Goal: Obtain resource: Obtain resource

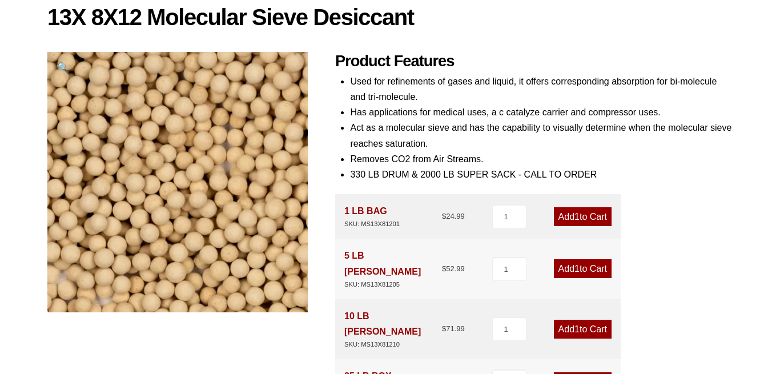
scroll to position [175, 0]
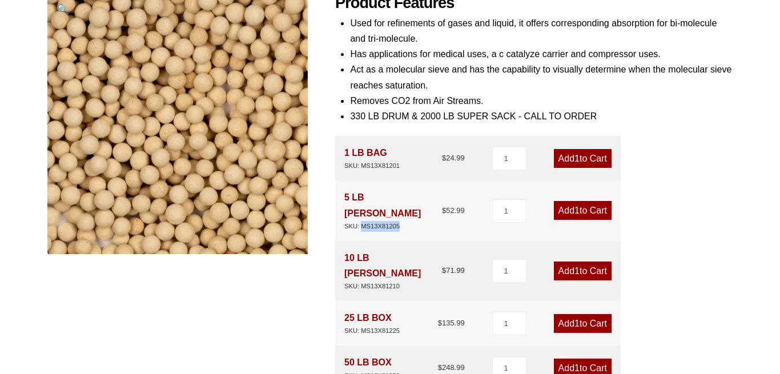
drag, startPoint x: 362, startPoint y: 213, endPoint x: 402, endPoint y: 213, distance: 40.6
click at [402, 213] on div "5 LB PAIL SKU: MS13X81205 $ 52.99" at bounding box center [404, 211] width 121 height 42
copy div "MS13X81205"
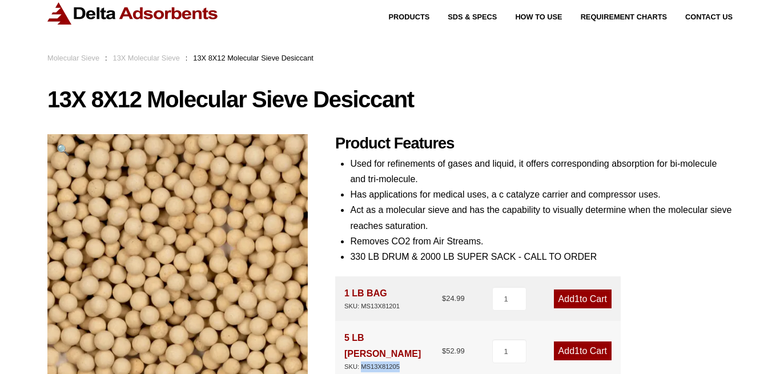
scroll to position [58, 0]
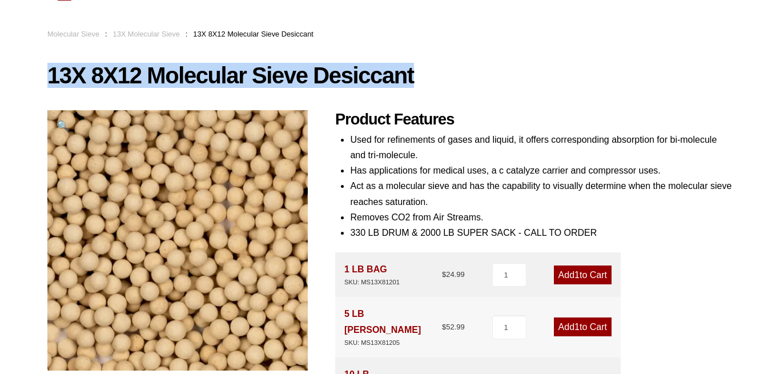
drag, startPoint x: 414, startPoint y: 77, endPoint x: 33, endPoint y: 82, distance: 381.6
copy h1 "13X 8X12 Molecular Sieve Desiccant"
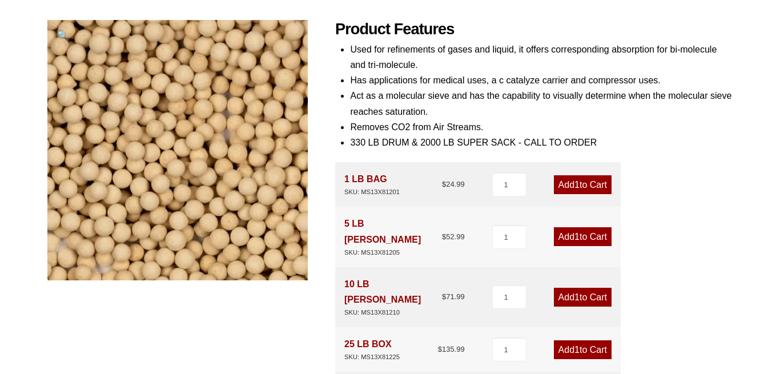
scroll to position [175, 0]
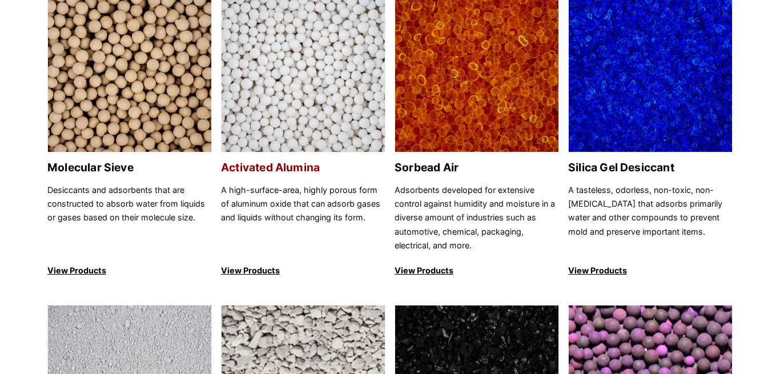
scroll to position [117, 0]
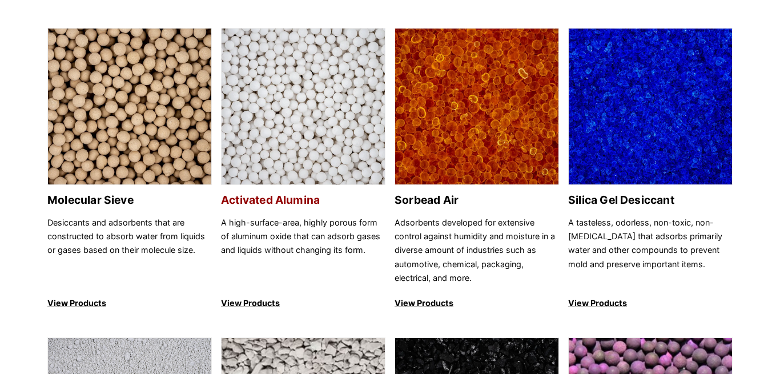
click at [274, 149] on img at bounding box center [303, 107] width 163 height 157
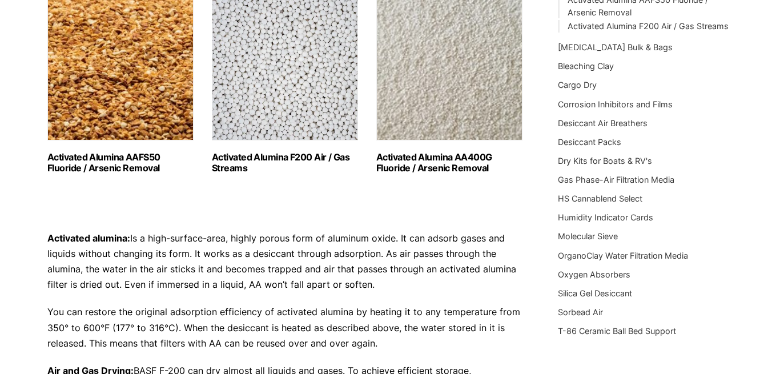
scroll to position [175, 0]
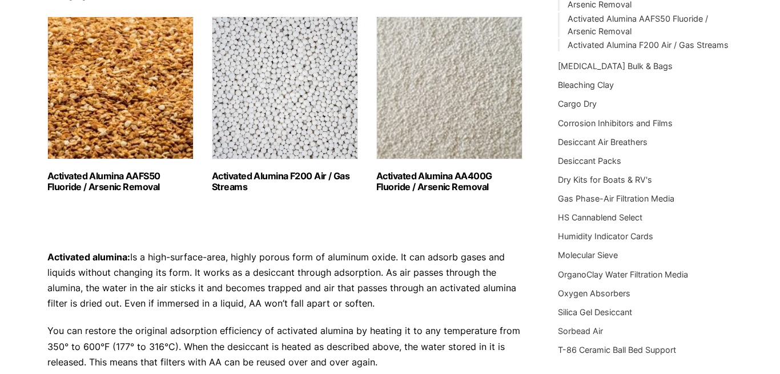
click at [277, 111] on img "Visit product category Activated Alumina F200 Air / Gas Streams" at bounding box center [285, 88] width 146 height 143
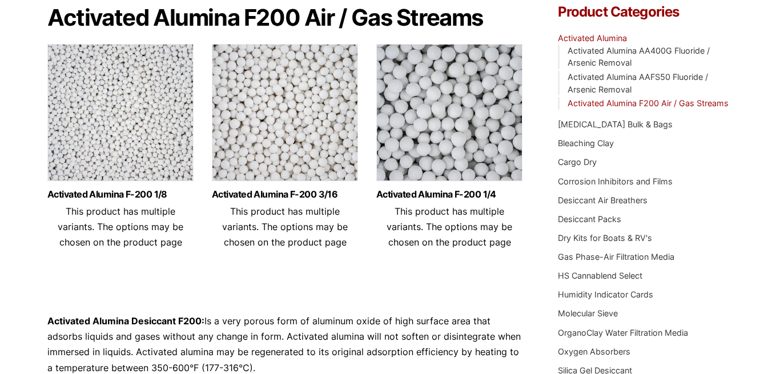
scroll to position [175, 0]
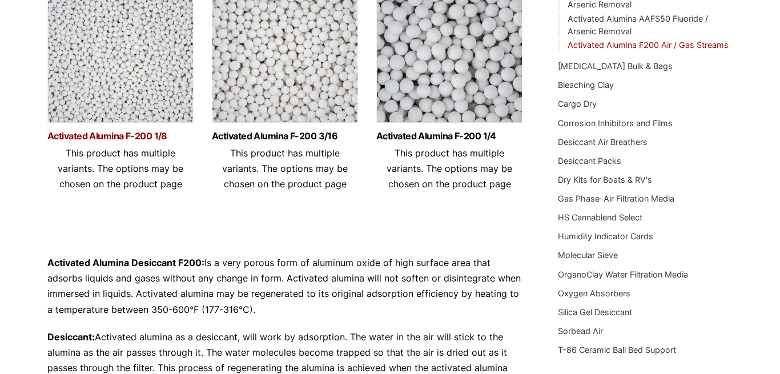
click at [91, 135] on link "Activated Alumina F-200 1/8" at bounding box center [120, 136] width 146 height 10
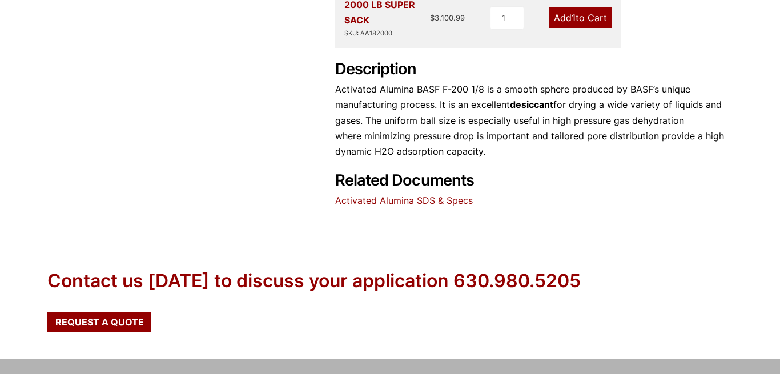
scroll to position [583, 0]
click at [409, 194] on link "Activated Alumina SDS & Specs" at bounding box center [404, 199] width 138 height 11
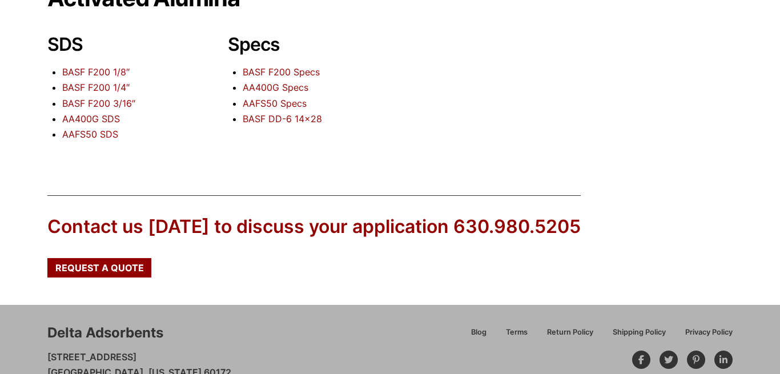
scroll to position [117, 0]
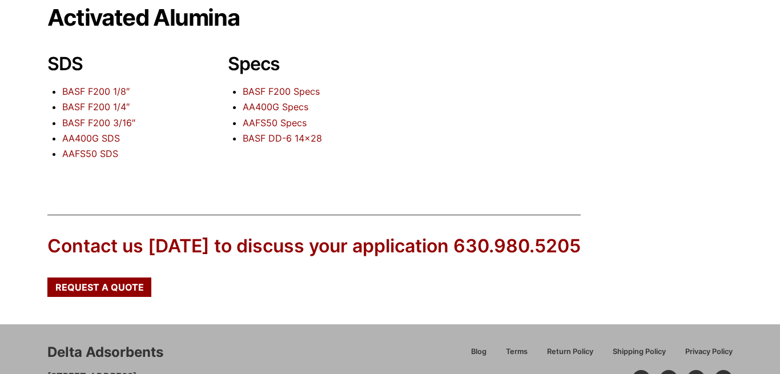
click at [90, 93] on link "BASF F200 1/8″" at bounding box center [95, 91] width 67 height 11
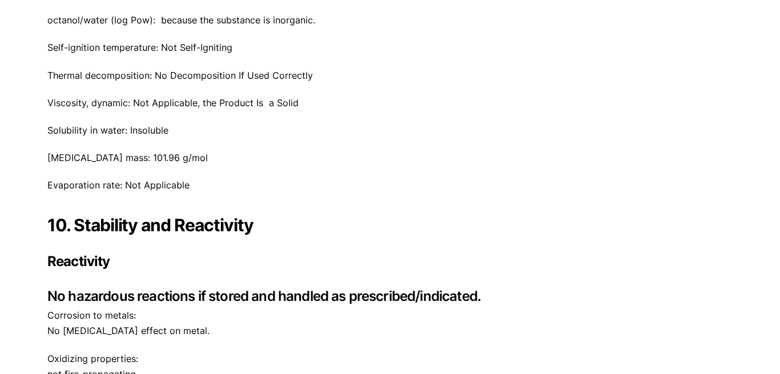
scroll to position [3414, 0]
